Goal: Information Seeking & Learning: Learn about a topic

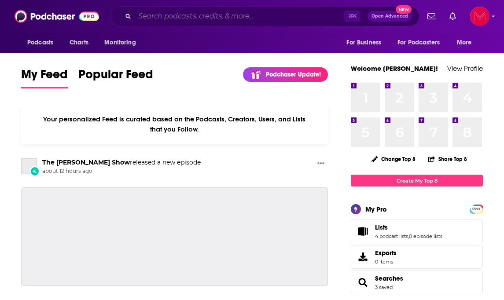
click at [220, 19] on input "Search podcasts, credits, & more..." at bounding box center [239, 16] width 209 height 14
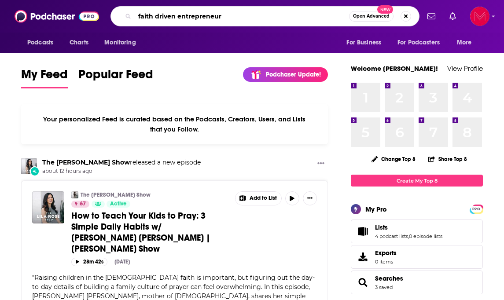
type input "faith driven entrepreneur"
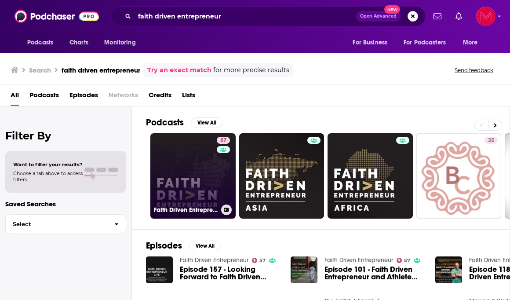
click at [199, 174] on link "57 Faith Driven Entrepreneur" at bounding box center [192, 175] width 85 height 85
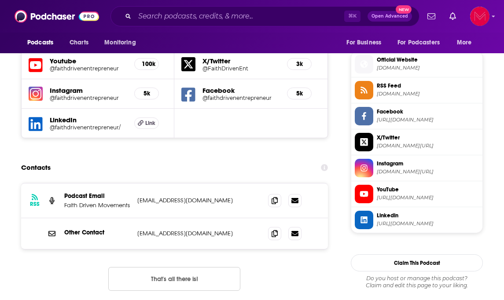
scroll to position [782, 0]
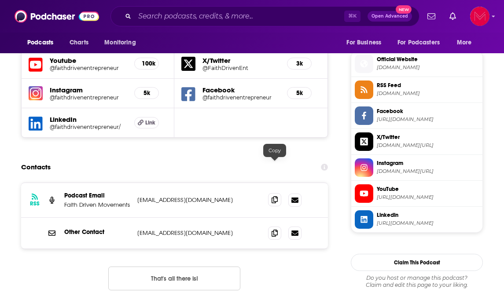
click at [277, 196] on icon at bounding box center [274, 199] width 6 height 7
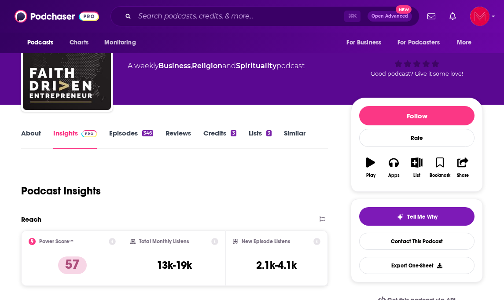
scroll to position [0, 0]
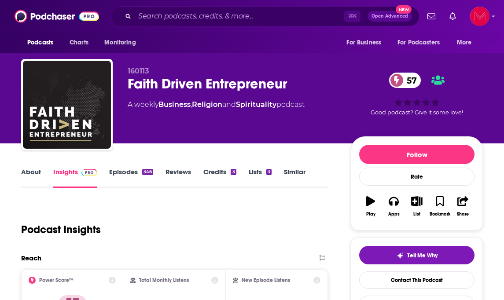
click at [127, 174] on link "Episodes 346" at bounding box center [131, 178] width 44 height 20
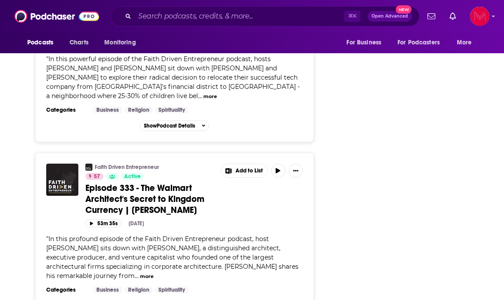
scroll to position [1644, 0]
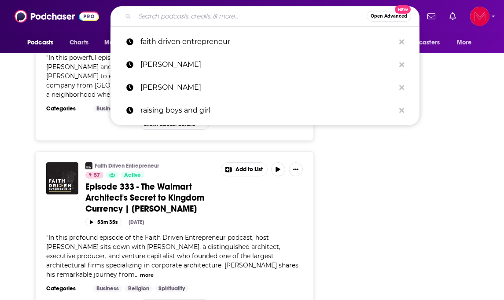
click at [181, 22] on input "Search podcasts, credits, & more..." at bounding box center [251, 16] width 232 height 14
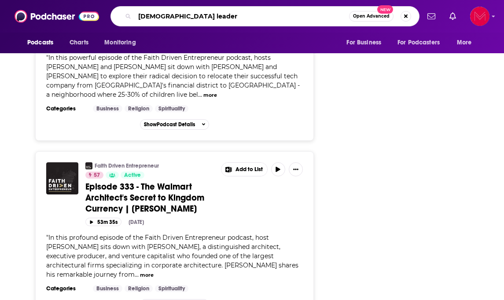
type input "[DEMOGRAPHIC_DATA] leaders"
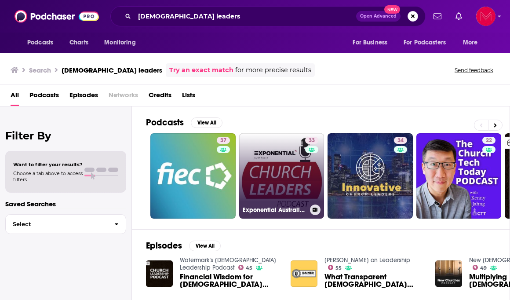
click at [280, 175] on link "33 Exponential Australia [DEMOGRAPHIC_DATA] Leaders Podcast" at bounding box center [281, 175] width 85 height 85
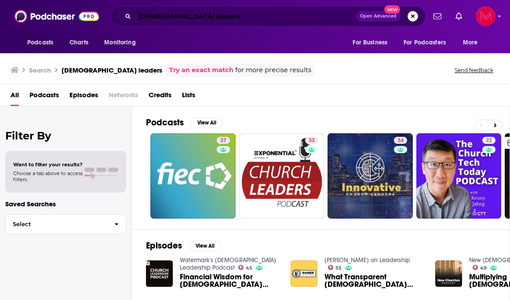
click at [163, 16] on input "[DEMOGRAPHIC_DATA] leaders" at bounding box center [246, 16] width 222 height 14
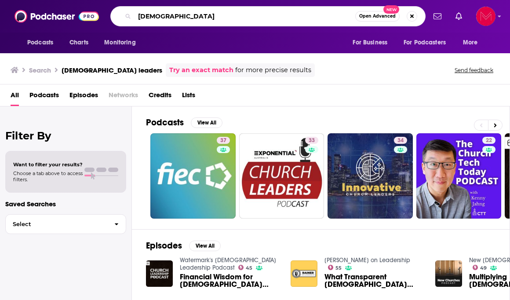
type input "[DEMOGRAPHIC_DATA]"
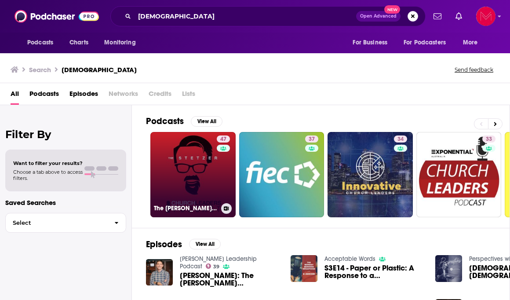
click at [210, 185] on link "47 The [PERSON_NAME] ChurchLeaders Podcast" at bounding box center [192, 174] width 85 height 85
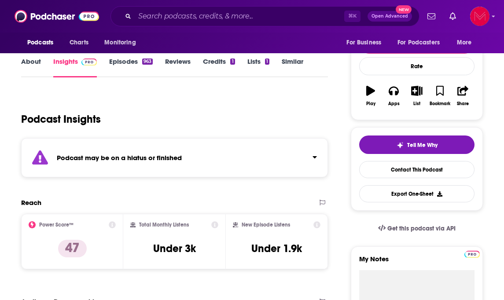
scroll to position [115, 0]
